Goal: Task Accomplishment & Management: Complete application form

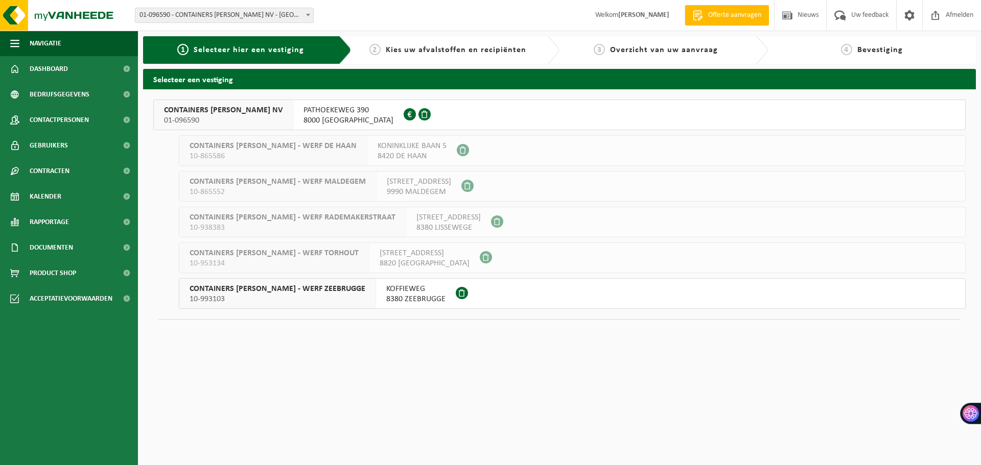
click at [304, 123] on span "8000 BRUGGE" at bounding box center [349, 120] width 90 height 10
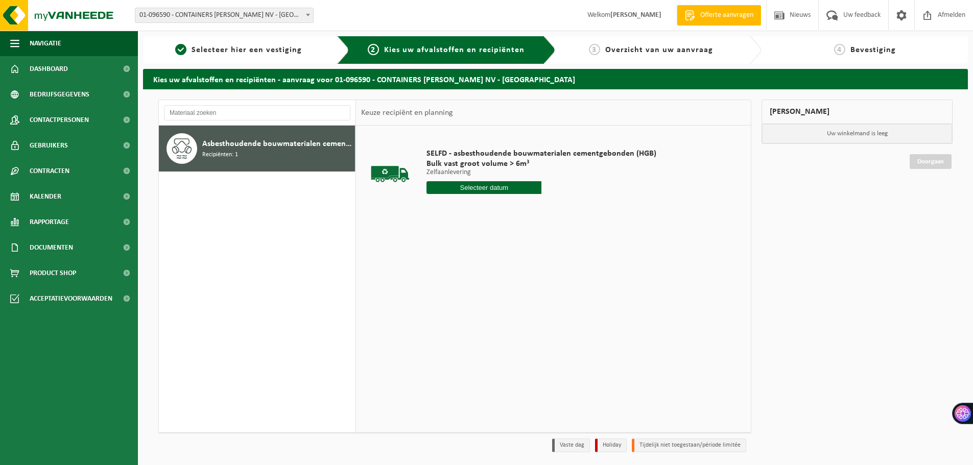
click at [287, 160] on div "Asbesthoudende bouwmaterialen cementgebonden (hechtgebonden) Recipiënten: 1" at bounding box center [277, 148] width 150 height 31
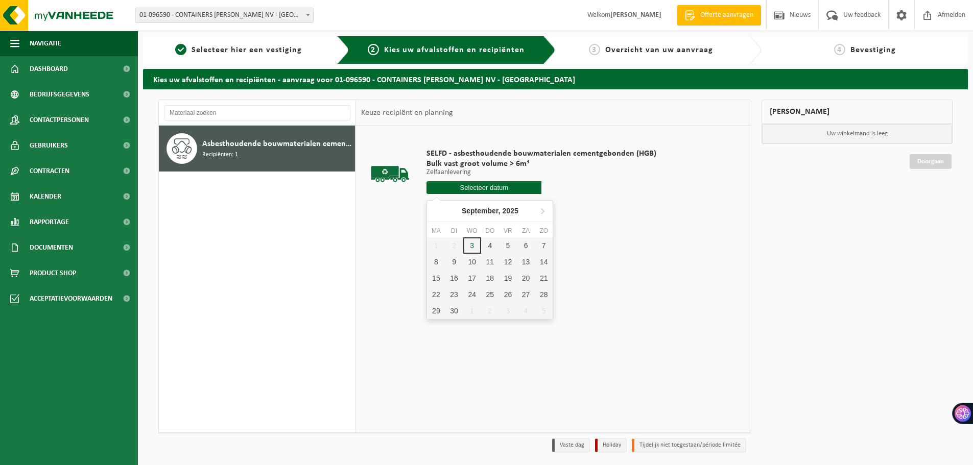
click at [481, 189] on input "text" at bounding box center [484, 187] width 115 height 13
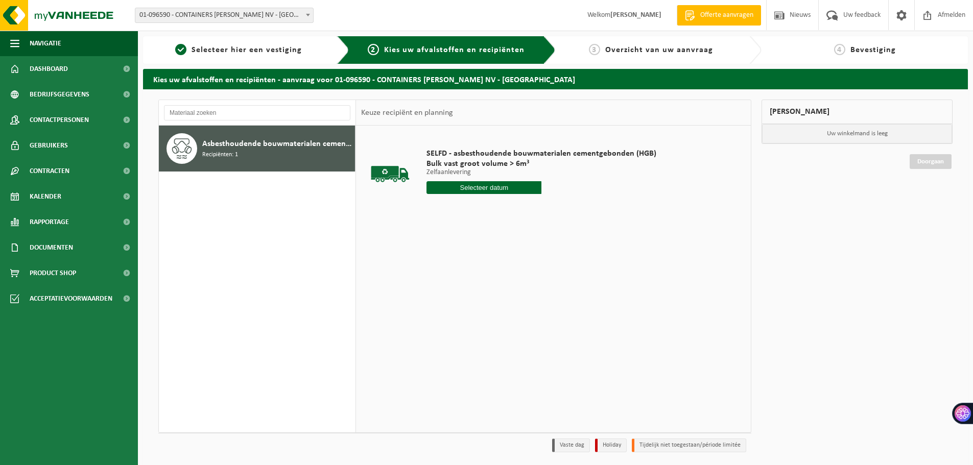
click at [482, 195] on div "SELFD - asbesthoudende bouwmaterialen cementgebonden (HGB) Bulk vast groot volu…" at bounding box center [542, 173] width 240 height 71
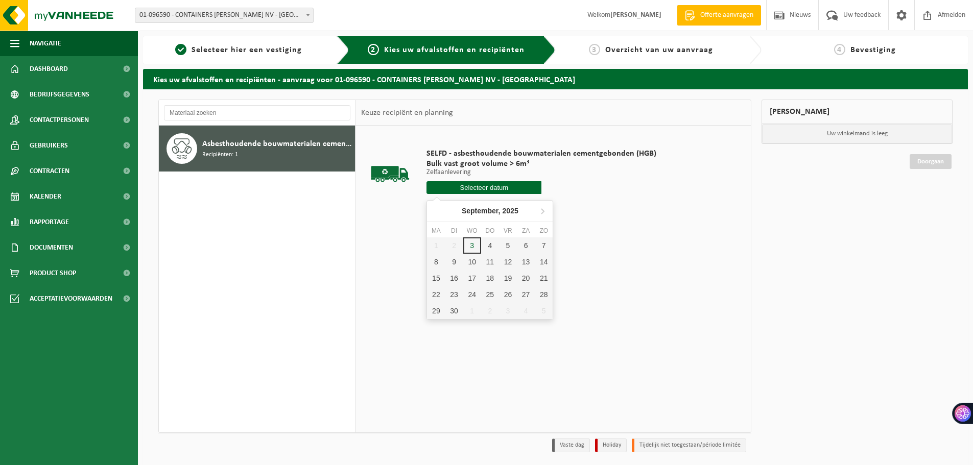
click at [477, 186] on input "text" at bounding box center [484, 187] width 115 height 13
click at [489, 240] on div "4" at bounding box center [490, 246] width 18 height 16
type input "Van 2025-09-04"
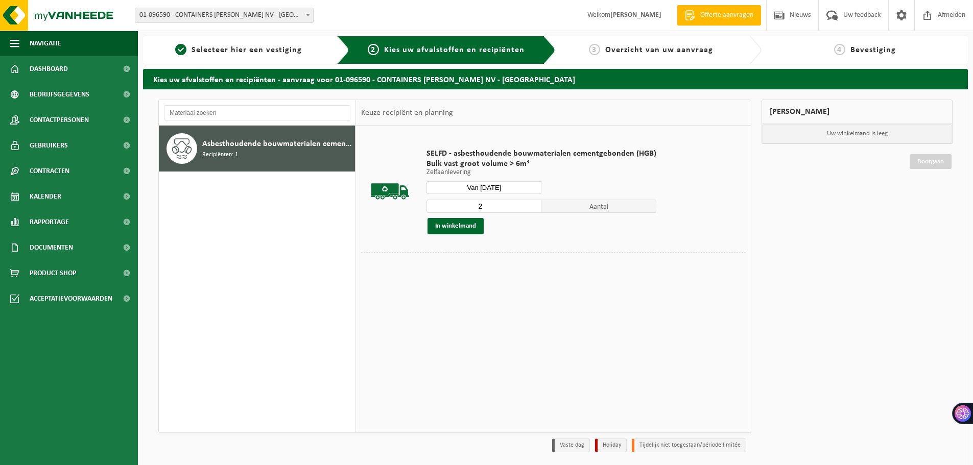
type input "2"
click at [534, 204] on input "2" at bounding box center [484, 206] width 115 height 13
click at [465, 213] on div "2 Aantal In winkelmand" at bounding box center [542, 216] width 230 height 35
drag, startPoint x: 467, startPoint y: 217, endPoint x: 467, endPoint y: 224, distance: 6.6
click at [467, 221] on div "2 Aantal In winkelmand" at bounding box center [542, 216] width 230 height 35
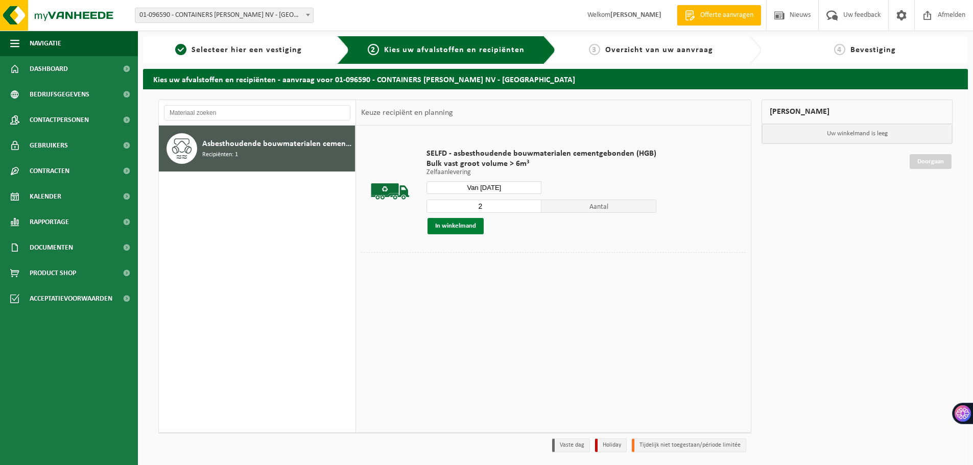
click at [467, 224] on button "In winkelmand" at bounding box center [456, 226] width 56 height 16
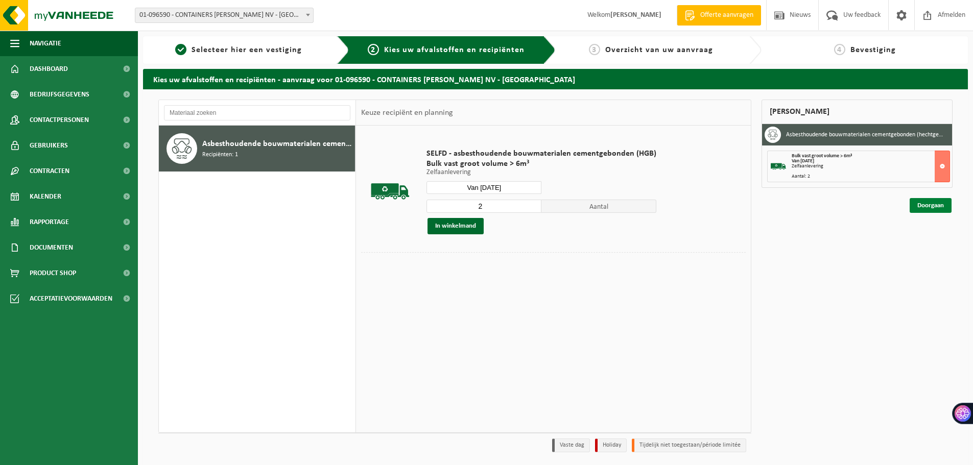
click at [920, 200] on link "Doorgaan" at bounding box center [931, 205] width 42 height 15
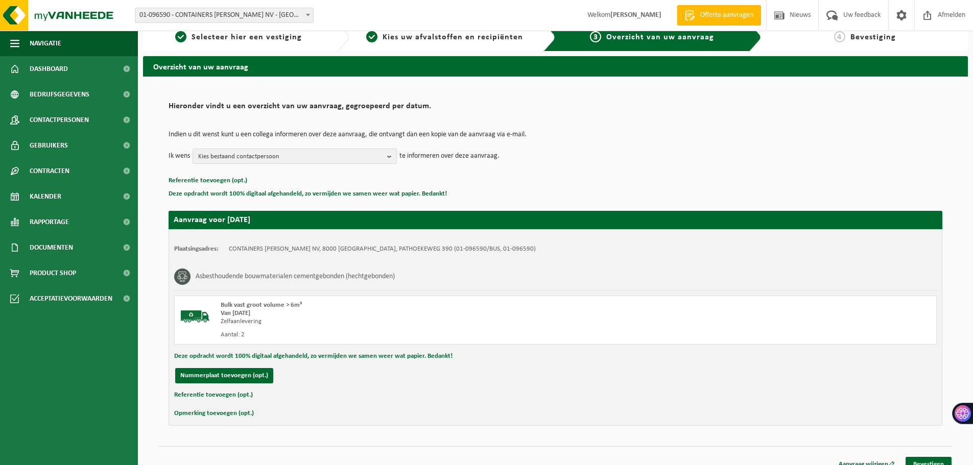
scroll to position [25, 0]
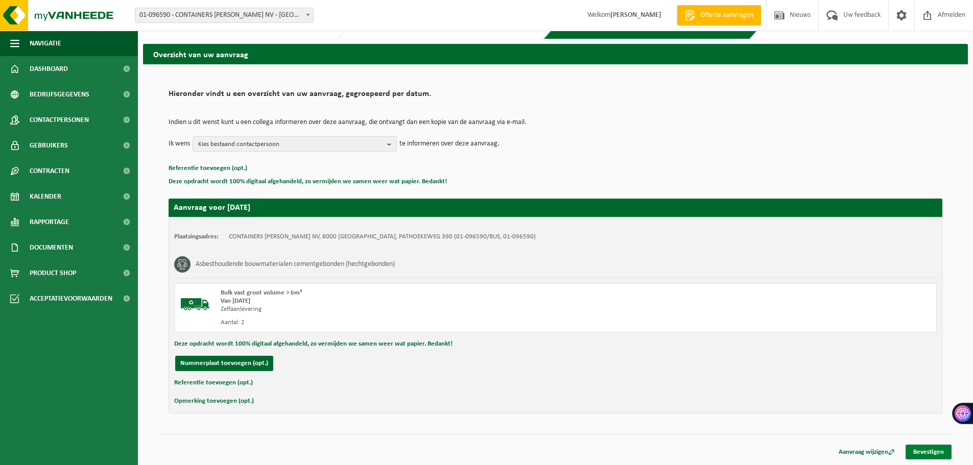
click at [929, 457] on link "Bevestigen" at bounding box center [929, 452] width 46 height 15
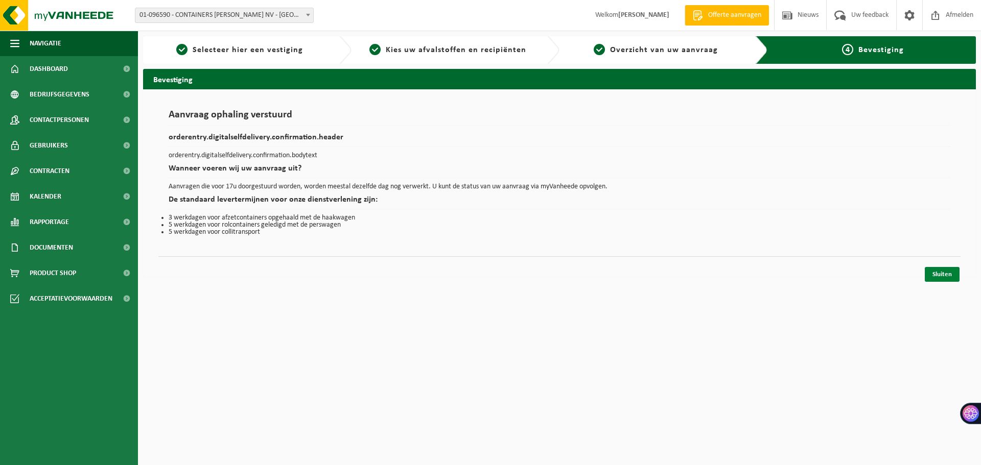
click at [942, 274] on link "Sluiten" at bounding box center [942, 274] width 35 height 15
